Goal: Information Seeking & Learning: Learn about a topic

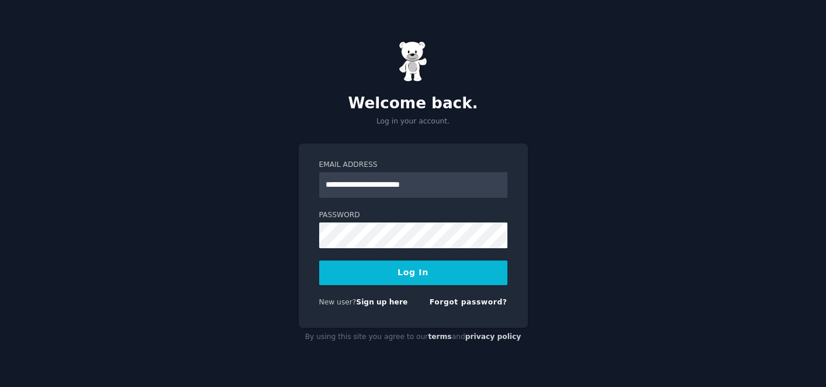
type input "**********"
click at [319, 260] on button "Log In" at bounding box center [413, 272] width 188 height 25
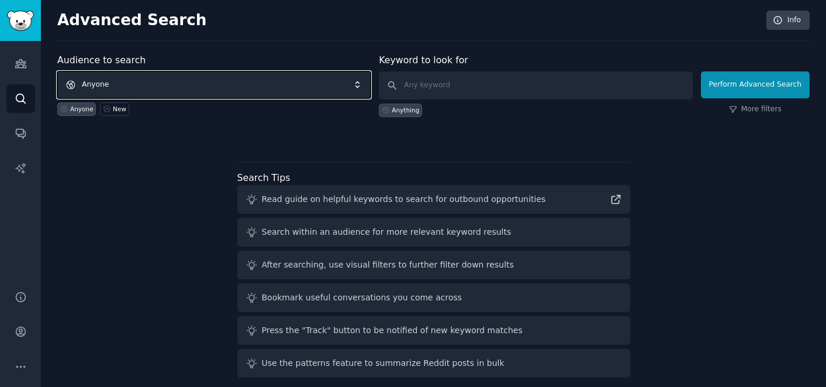
click at [296, 89] on span "Anyone" at bounding box center [213, 84] width 313 height 27
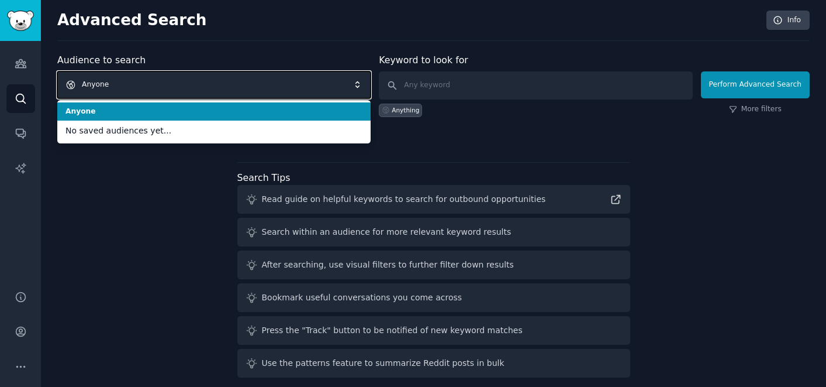
click at [295, 81] on span "Anyone" at bounding box center [213, 84] width 313 height 27
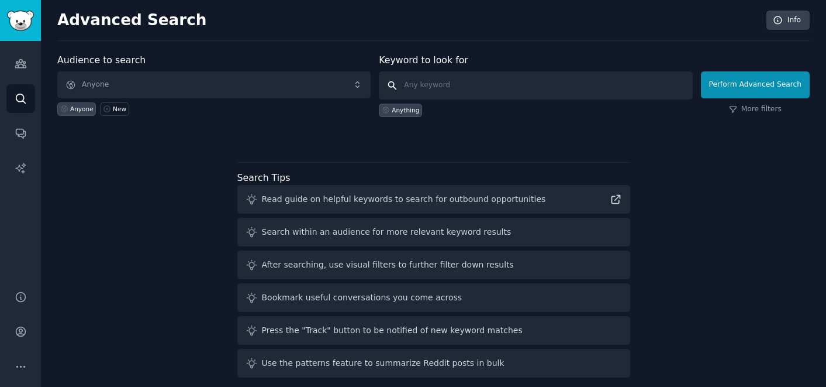
click at [444, 88] on input "text" at bounding box center [535, 85] width 313 height 28
type input "climate action"
click at [415, 109] on div "Anything" at bounding box center [405, 110] width 27 height 8
click at [771, 106] on link "More filters" at bounding box center [755, 109] width 53 height 11
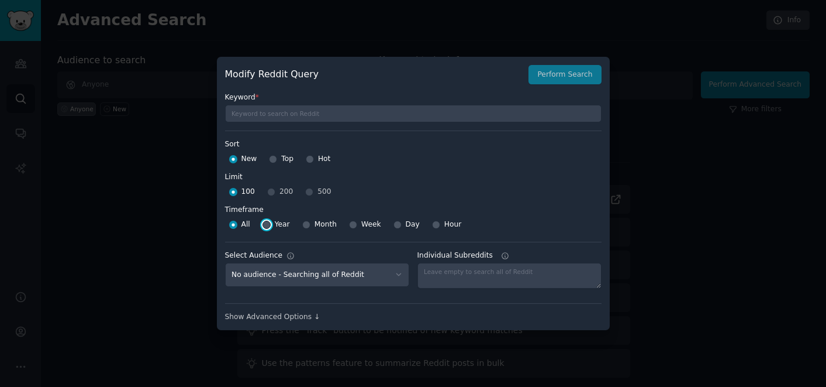
click at [268, 224] on input "Year" at bounding box center [267, 224] width 8 height 8
radio input "true"
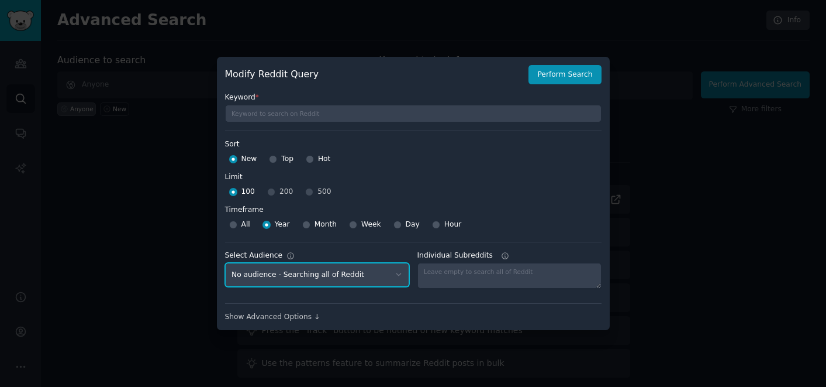
click at [382, 275] on select "No audience - Searching all of Reddit" at bounding box center [317, 275] width 184 height 24
click at [225, 263] on select "No audience - Searching all of Reddit" at bounding box center [317, 275] width 184 height 24
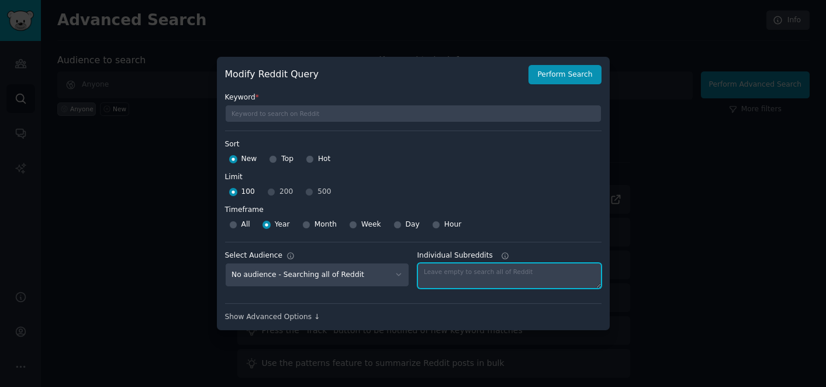
click at [515, 280] on textarea "Individual Subreddits" at bounding box center [510, 276] width 184 height 26
type textarea "climate change"
click at [598, 202] on label "Timeframe" at bounding box center [413, 208] width 377 height 15
click at [249, 315] on div "Show Advanced Options ↓" at bounding box center [413, 317] width 377 height 11
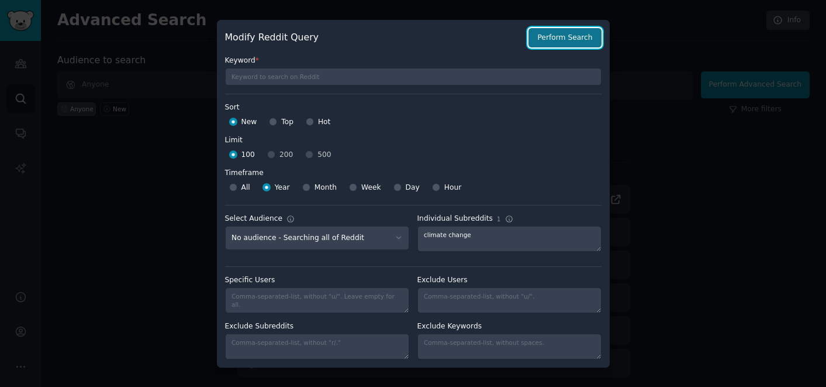
click at [559, 32] on button "Perform Search" at bounding box center [565, 38] width 73 height 20
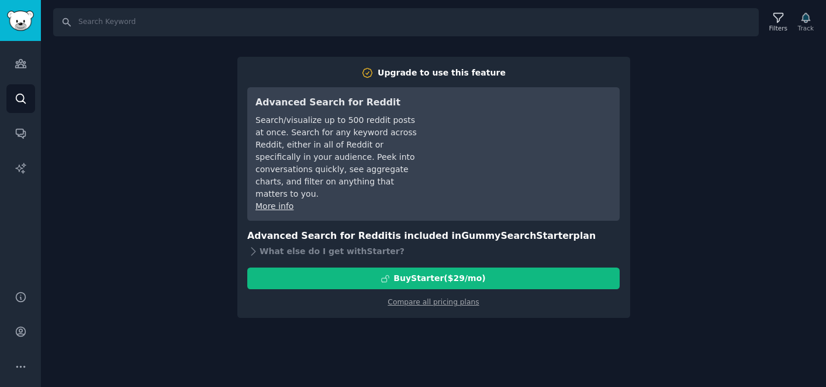
click at [728, 220] on div "Search Filters Track Upgrade to use this feature Advanced Search for Reddit Sea…" at bounding box center [433, 193] width 785 height 387
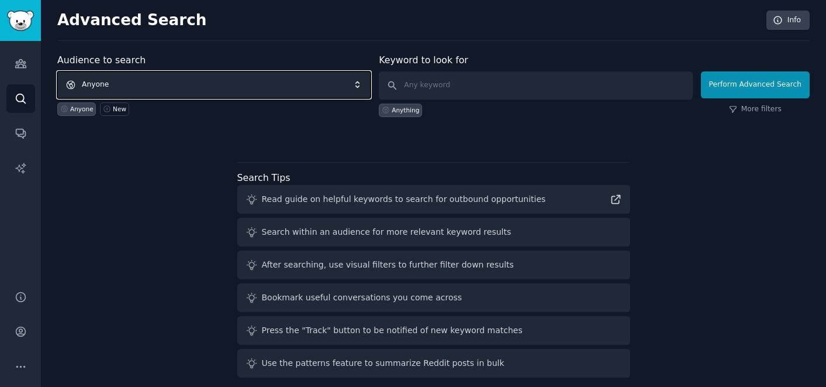
click at [262, 75] on span "Anyone" at bounding box center [213, 84] width 313 height 27
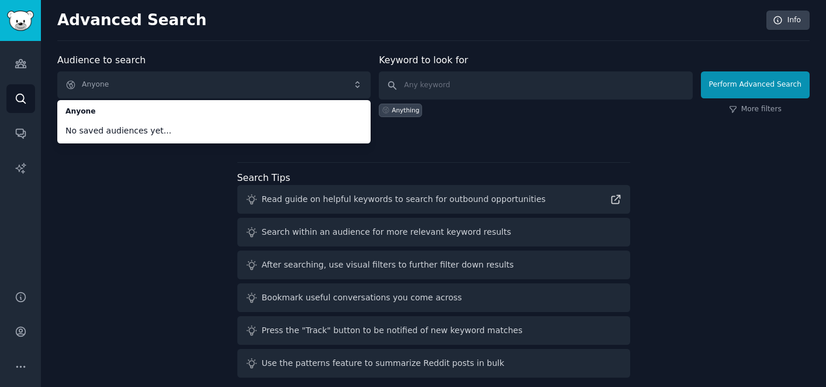
click at [182, 53] on div "Audience to search Anyone Anyone No saved audiences yet... Anyone New" at bounding box center [213, 85] width 313 height 64
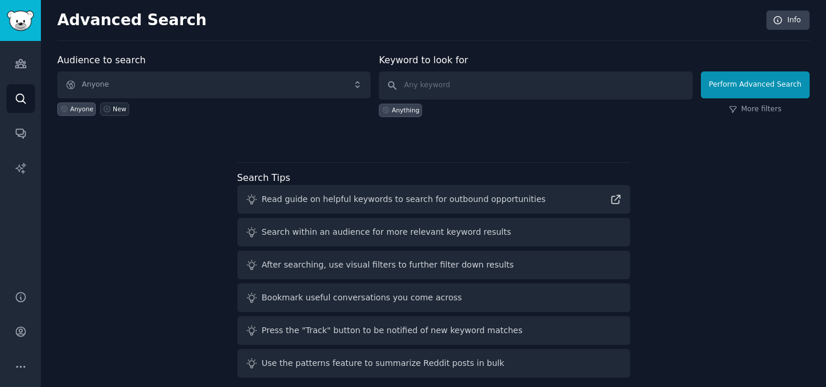
click at [115, 109] on div "New" at bounding box center [119, 109] width 13 height 8
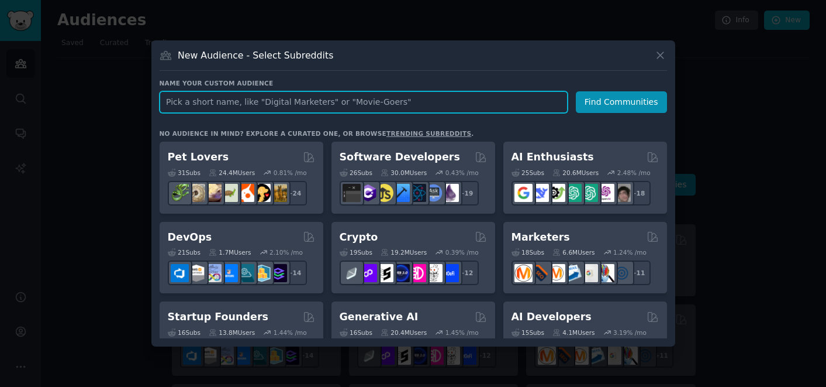
click at [333, 110] on input "text" at bounding box center [364, 102] width 408 height 22
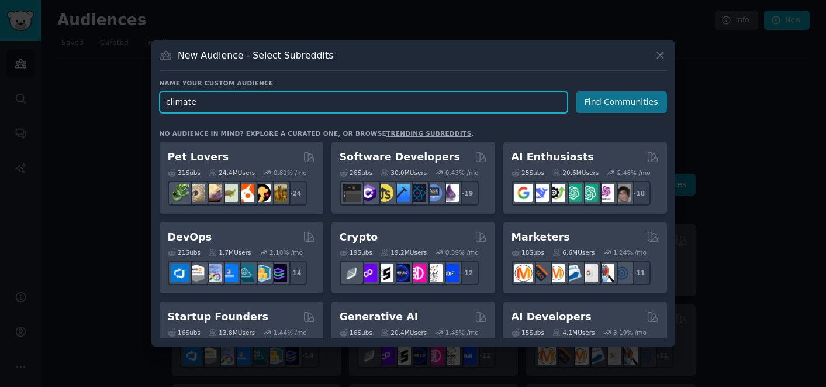
type input "climate"
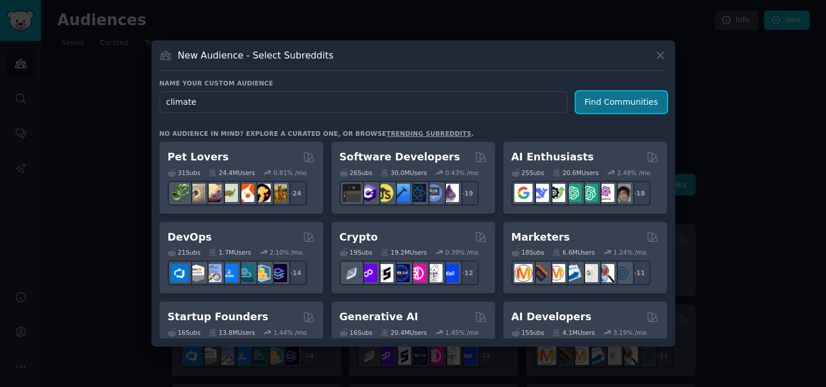
click at [639, 106] on button "Find Communities" at bounding box center [621, 102] width 91 height 22
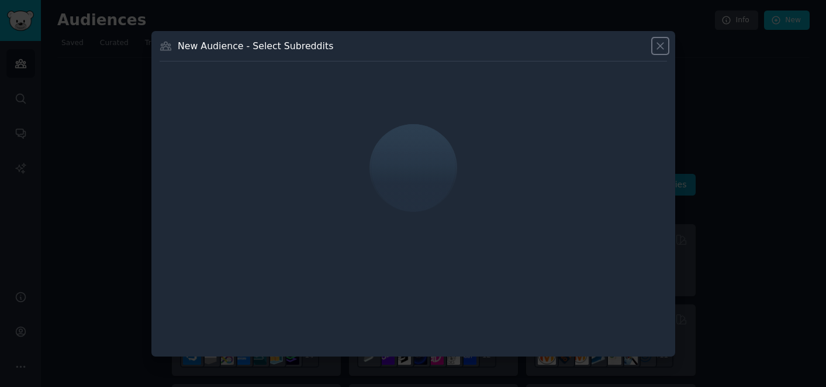
click at [661, 47] on icon at bounding box center [660, 46] width 6 height 6
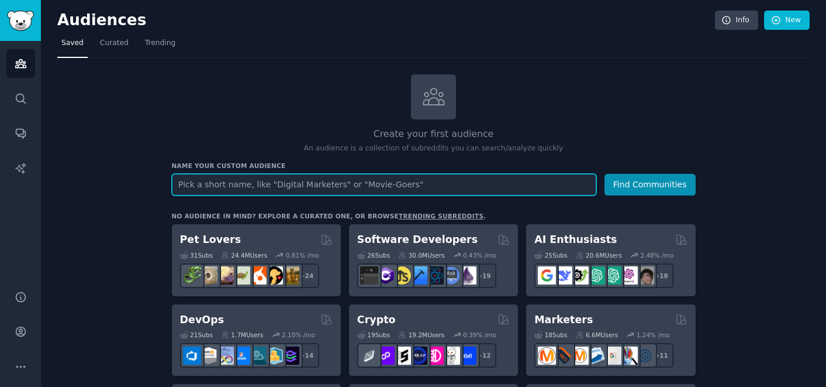
click at [205, 187] on input "text" at bounding box center [384, 185] width 425 height 22
type input "climate action"
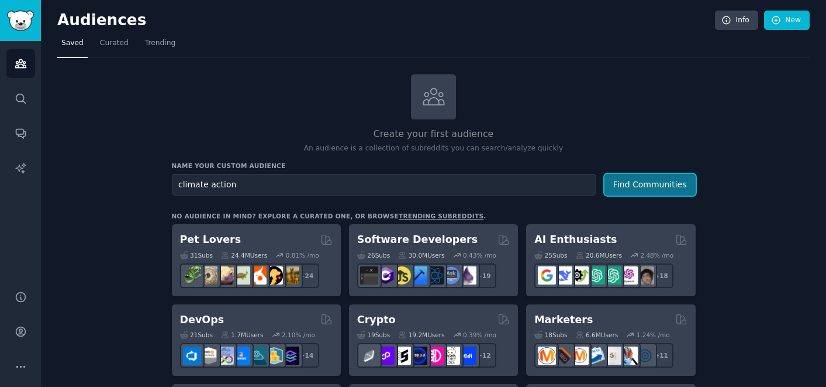
click at [622, 181] on button "Find Communities" at bounding box center [650, 185] width 91 height 22
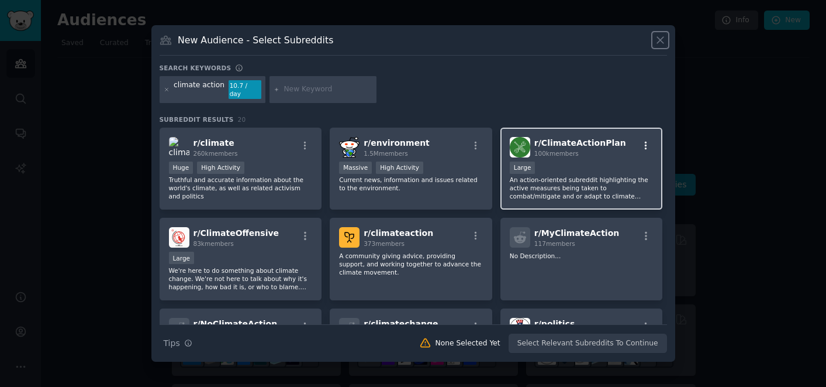
click at [641, 140] on icon "button" at bounding box center [646, 145] width 11 height 11
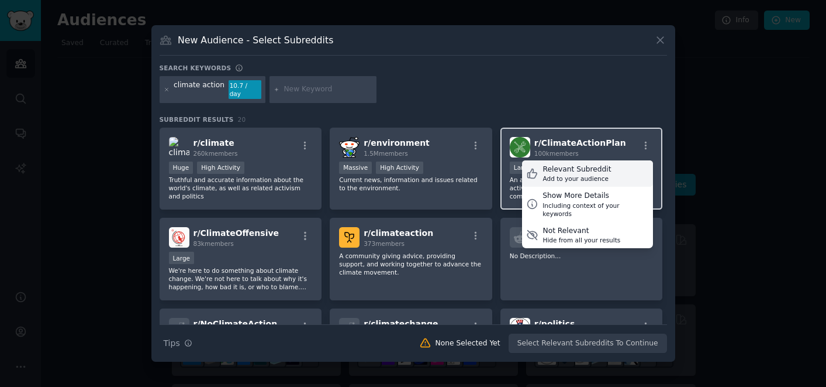
click at [624, 177] on div "Relevant Subreddit Add to your audience" at bounding box center [587, 173] width 131 height 27
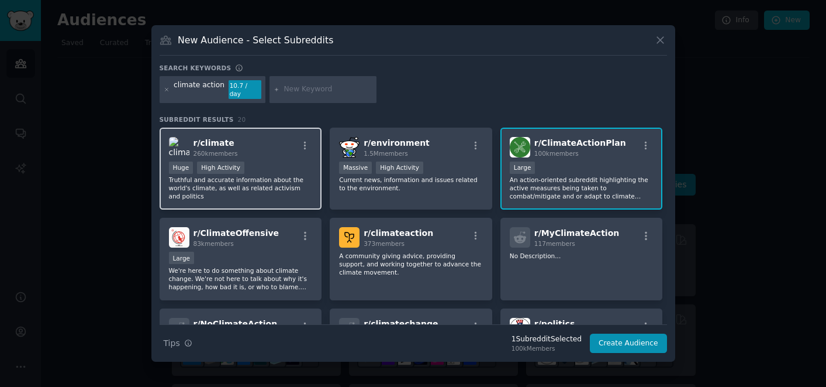
click at [303, 156] on div "r/ climate 260k members Huge High Activity Truthful and accurate information ab…" at bounding box center [241, 168] width 163 height 82
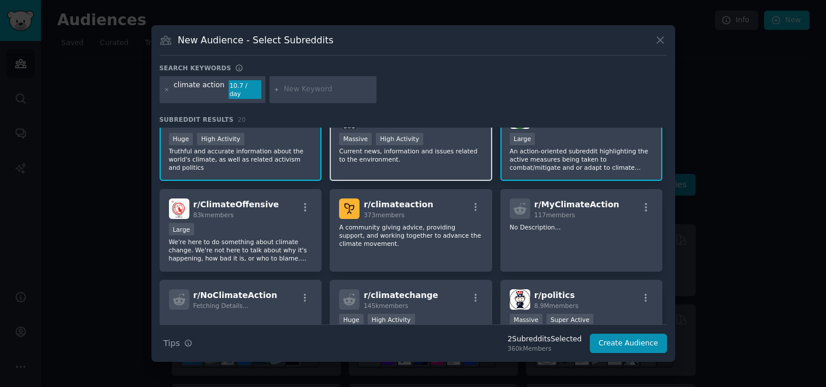
scroll to position [58, 0]
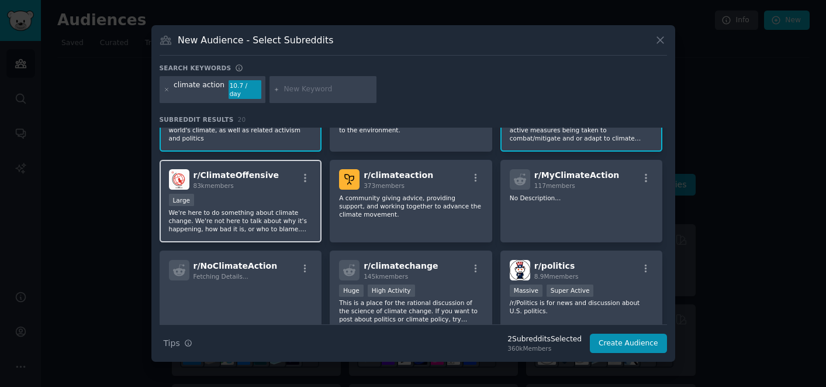
click at [237, 219] on p "We're here to do something about climate change. We're not here to talk about w…" at bounding box center [241, 220] width 144 height 25
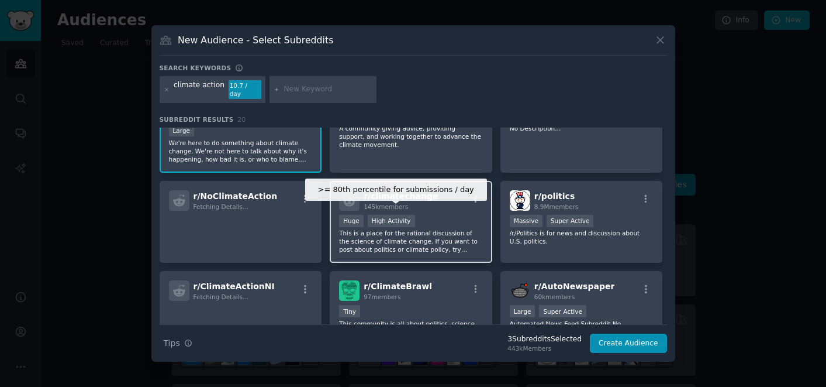
scroll to position [136, 0]
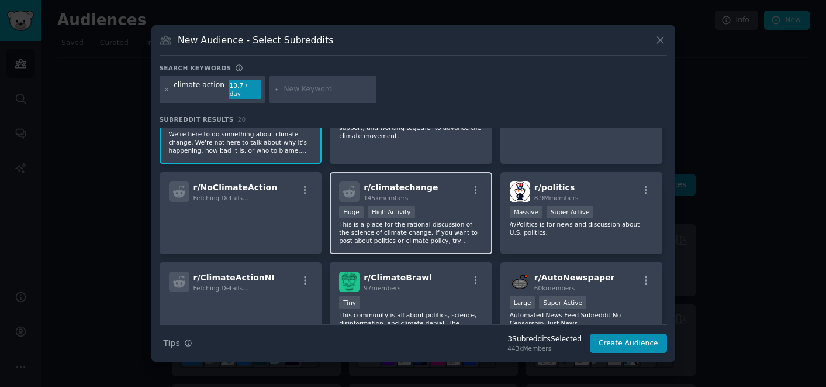
click at [461, 232] on p "This is a place for the rational discussion of the science of climate change. I…" at bounding box center [411, 232] width 144 height 25
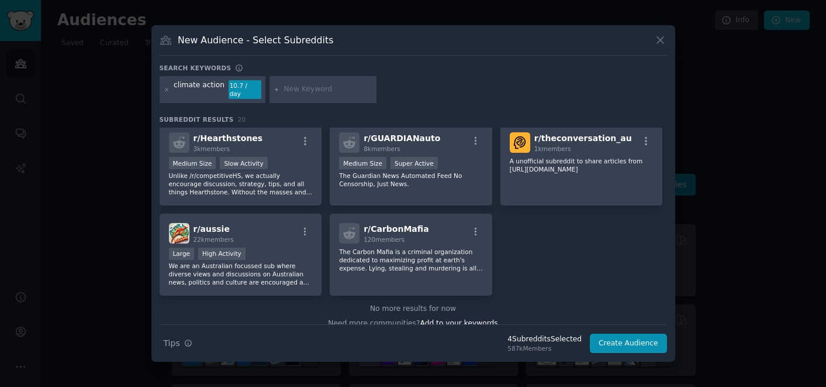
scroll to position [451, 0]
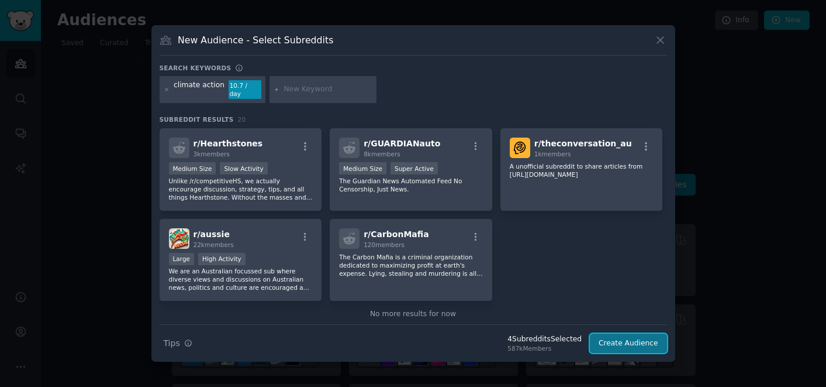
click at [644, 335] on button "Create Audience" at bounding box center [628, 343] width 77 height 20
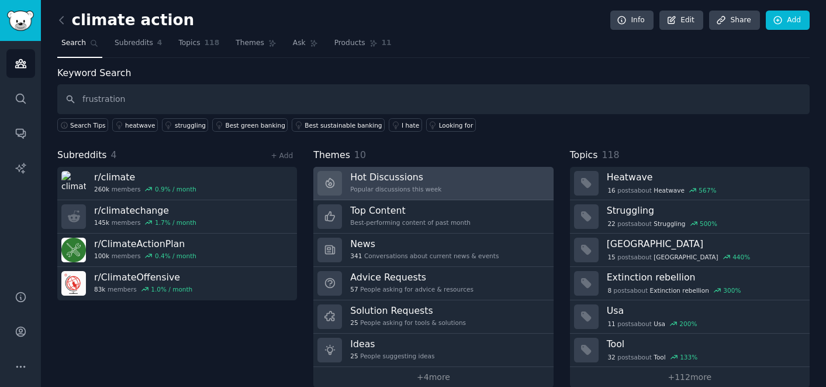
scroll to position [16, 0]
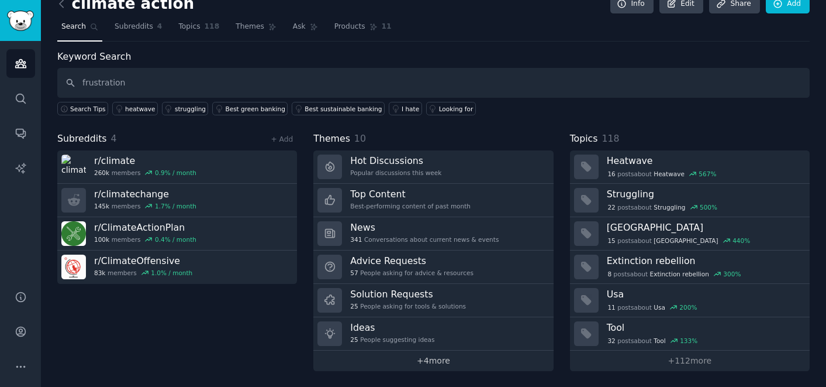
type input "frustration"
click at [455, 364] on link "+ 4 more" at bounding box center [433, 360] width 240 height 20
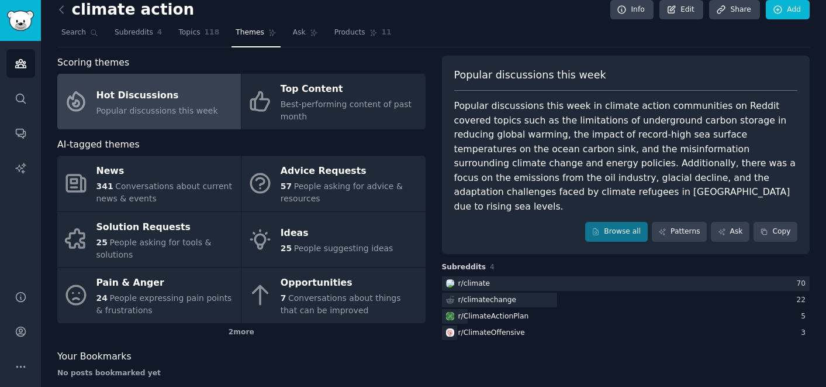
scroll to position [12, 0]
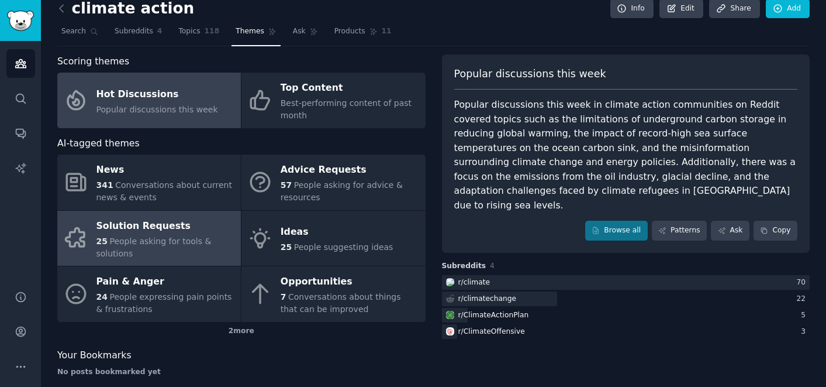
click at [161, 236] on span "People asking for tools & solutions" at bounding box center [153, 247] width 115 height 22
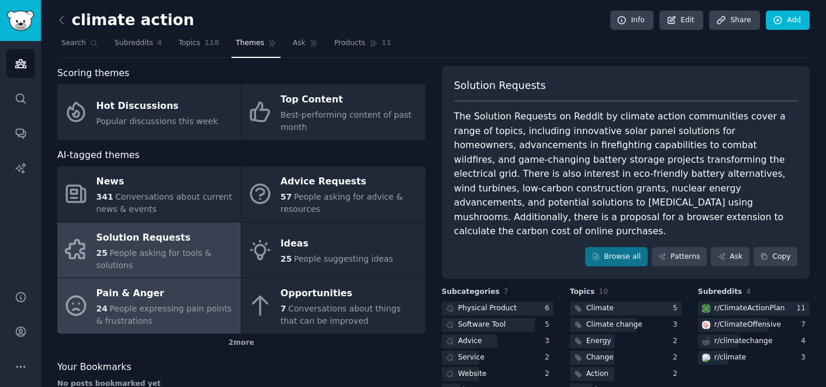
click at [116, 298] on div "Pain & Anger" at bounding box center [165, 293] width 139 height 19
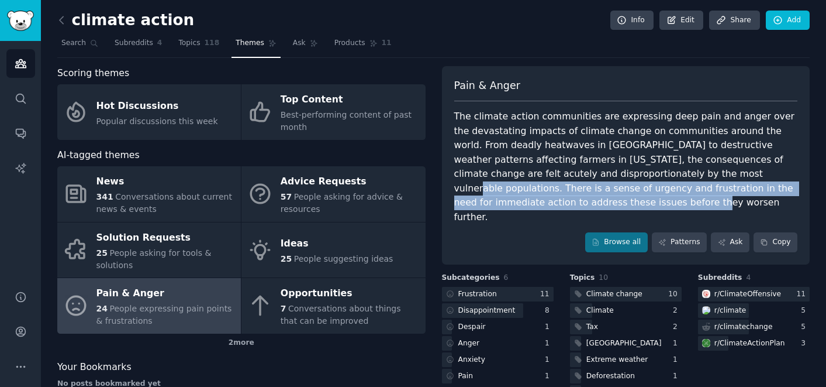
drag, startPoint x: 801, startPoint y: 186, endPoint x: 605, endPoint y: 178, distance: 195.5
click at [605, 178] on div "Pain & Anger The climate action communities are expressing deep pain and anger …" at bounding box center [626, 165] width 368 height 198
copy div "There is a sense of urgency and frustration in the need for immediate action to…"
click at [722, 238] on icon at bounding box center [722, 242] width 8 height 8
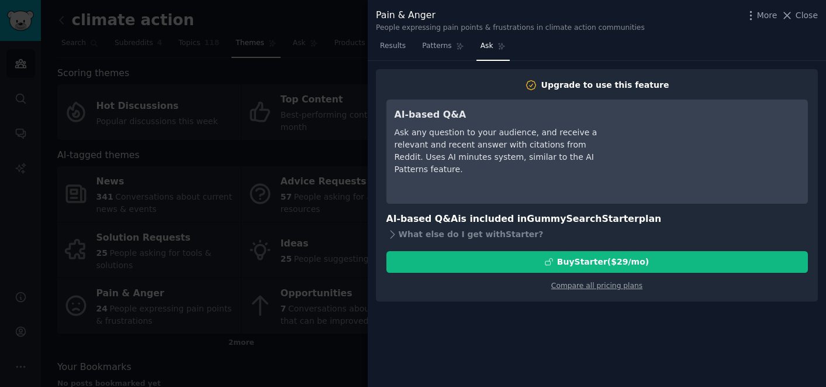
click at [509, 163] on div "Ask any question to your audience, and receive a relevant and recent answer wit…" at bounding box center [501, 150] width 213 height 49
click at [428, 44] on span "Patterns" at bounding box center [436, 46] width 29 height 11
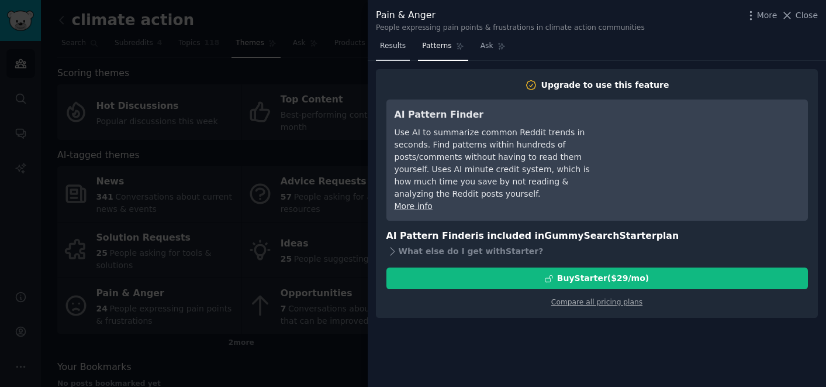
click at [386, 44] on span "Results" at bounding box center [393, 46] width 26 height 11
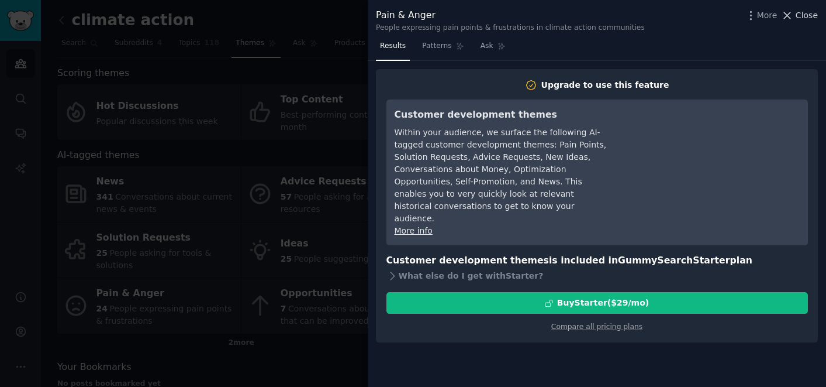
click at [792, 10] on icon at bounding box center [787, 15] width 12 height 12
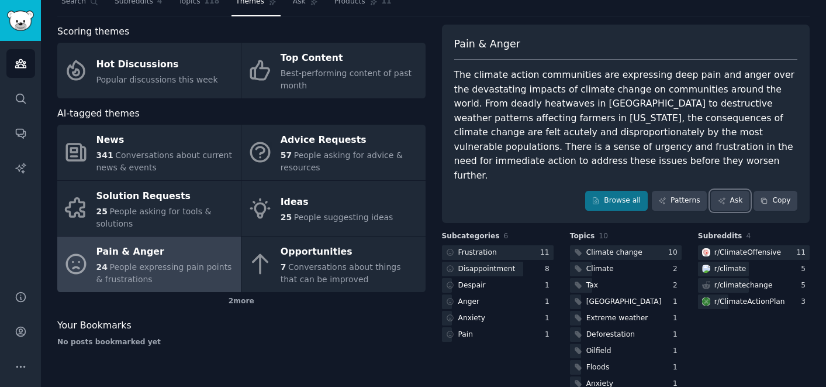
scroll to position [51, 0]
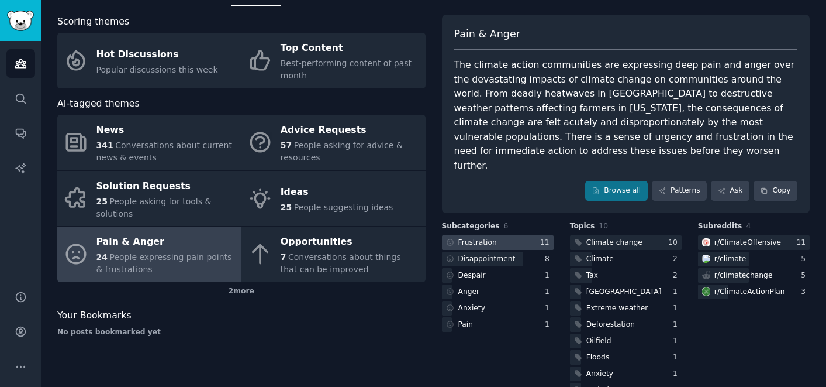
click at [504, 235] on div at bounding box center [498, 242] width 112 height 15
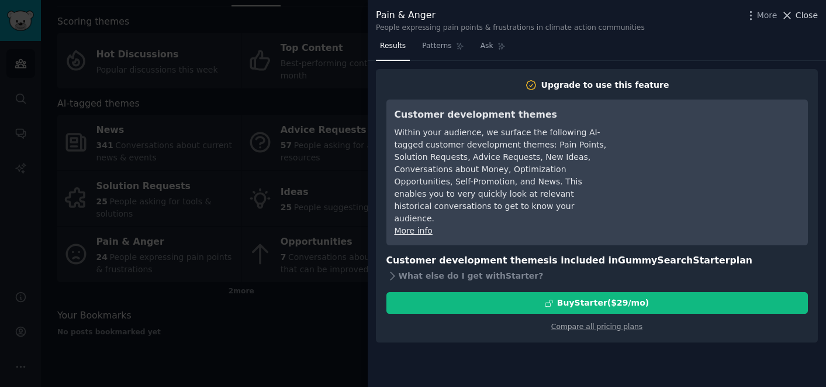
click at [800, 15] on span "Close" at bounding box center [807, 15] width 22 height 12
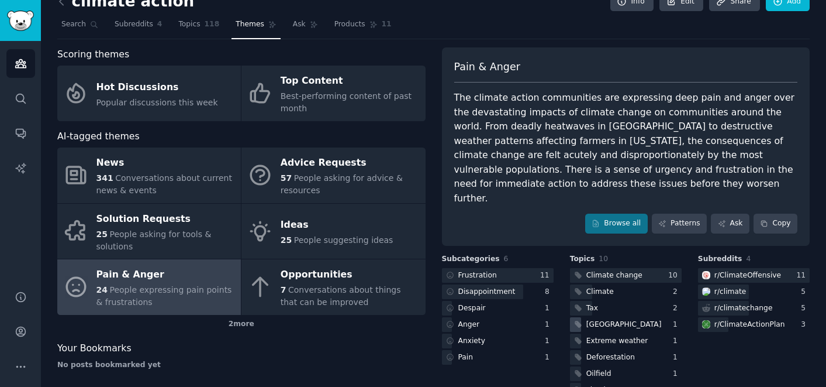
scroll to position [51, 0]
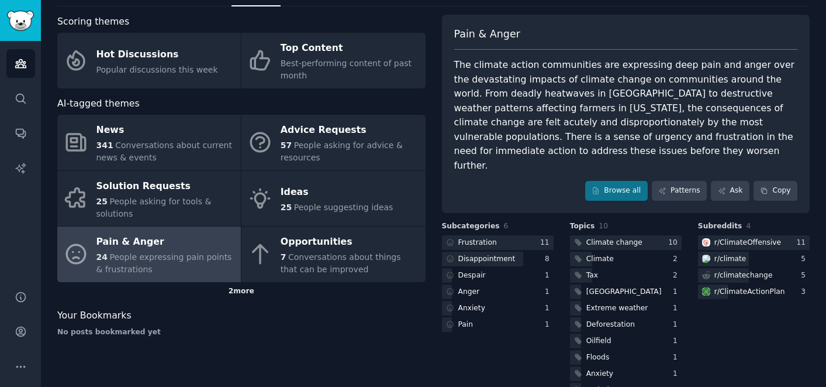
click at [244, 295] on div "2 more" at bounding box center [241, 291] width 368 height 19
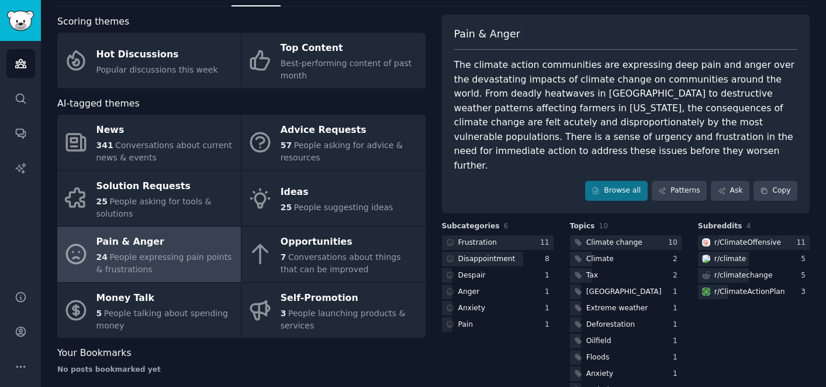
click at [666, 125] on div "The climate action communities are expressing deep pain and anger over the deva…" at bounding box center [626, 115] width 344 height 115
click at [629, 181] on link "Browse all" at bounding box center [616, 191] width 63 height 20
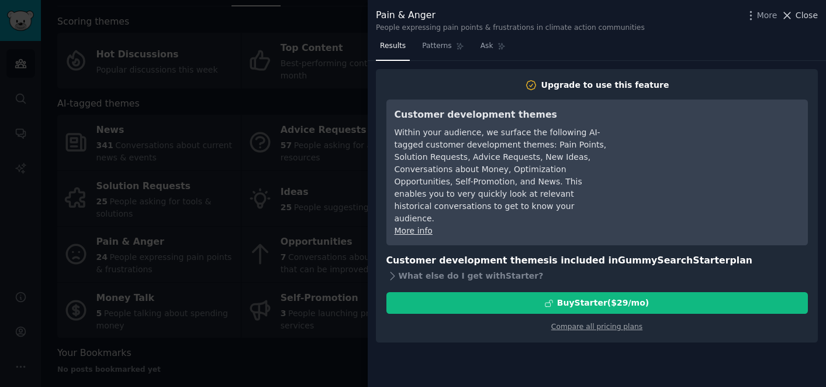
click at [809, 17] on span "Close" at bounding box center [807, 15] width 22 height 12
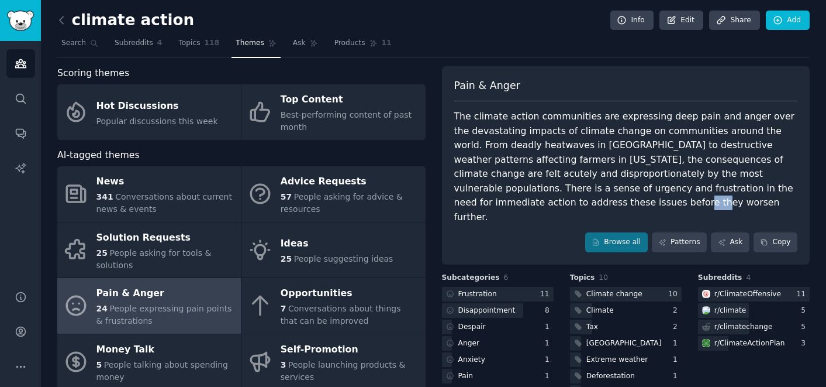
drag, startPoint x: 799, startPoint y: 190, endPoint x: 778, endPoint y: 189, distance: 20.5
click at [778, 189] on div "Pain & Anger The climate action communities are expressing deep pain and anger …" at bounding box center [626, 165] width 368 height 198
